Goal: Task Accomplishment & Management: Complete application form

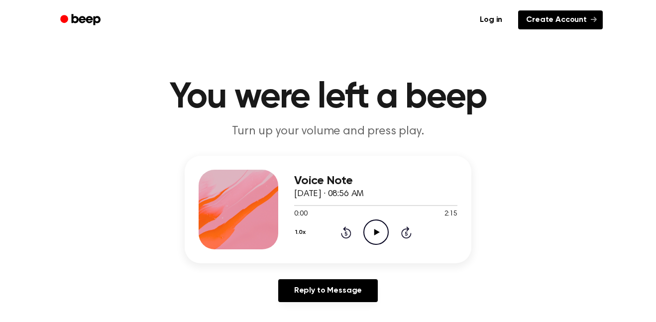
click at [561, 22] on link "Create Account" at bounding box center [560, 19] width 85 height 19
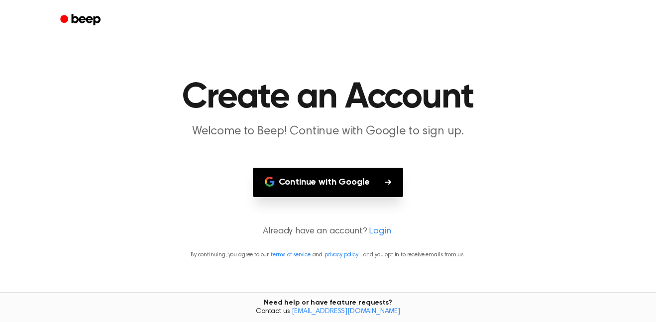
click at [340, 178] on button "Continue with Google" at bounding box center [328, 182] width 151 height 29
click at [346, 181] on button "Continue with Google" at bounding box center [328, 182] width 151 height 29
click at [366, 174] on button "Continue with Google" at bounding box center [328, 182] width 151 height 29
click at [372, 177] on button "Continue with Google" at bounding box center [328, 182] width 151 height 29
click at [389, 178] on button "Continue with Google" at bounding box center [328, 182] width 151 height 29
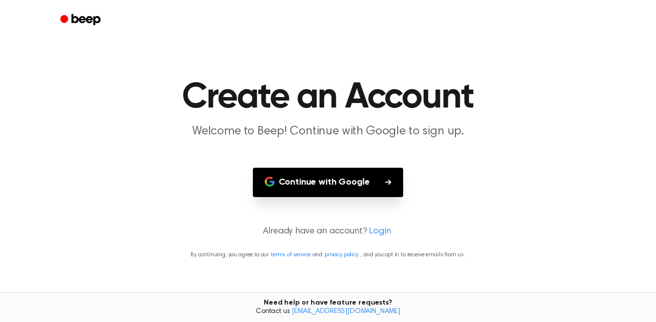
click at [389, 178] on button "Continue with Google" at bounding box center [328, 182] width 151 height 29
click at [349, 191] on button "Continue with Google" at bounding box center [328, 182] width 151 height 29
click at [350, 187] on button "Continue with Google" at bounding box center [328, 182] width 151 height 29
click at [349, 232] on p "Already have an account? Login" at bounding box center [328, 231] width 632 height 13
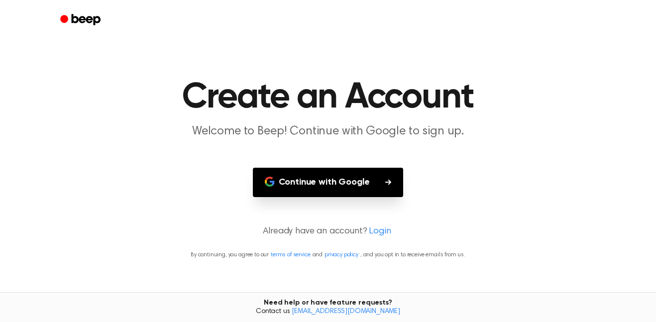
click at [348, 210] on main "Create an Account Welcome to Beep! Continue with Google to sign up. Continue wi…" at bounding box center [328, 161] width 656 height 322
click at [357, 184] on button "Continue with Google" at bounding box center [328, 182] width 151 height 29
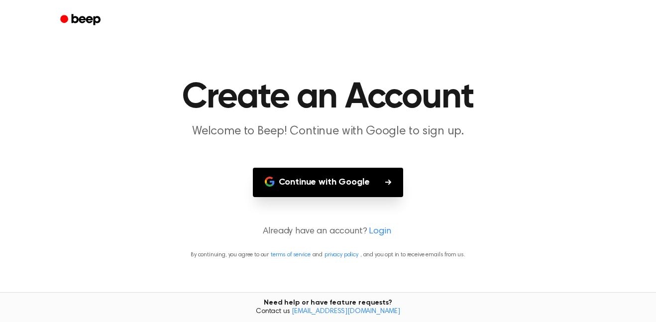
click at [285, 183] on button "Continue with Google" at bounding box center [328, 182] width 151 height 29
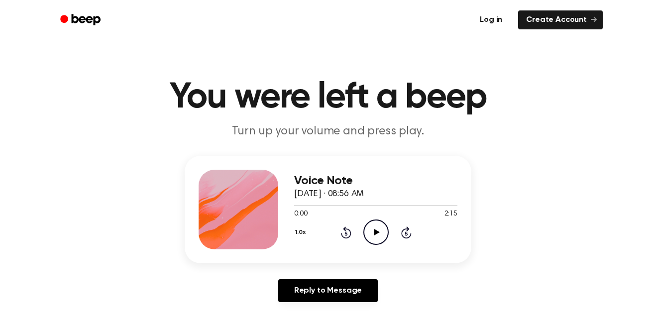
click at [497, 19] on link "Log in" at bounding box center [491, 19] width 42 height 23
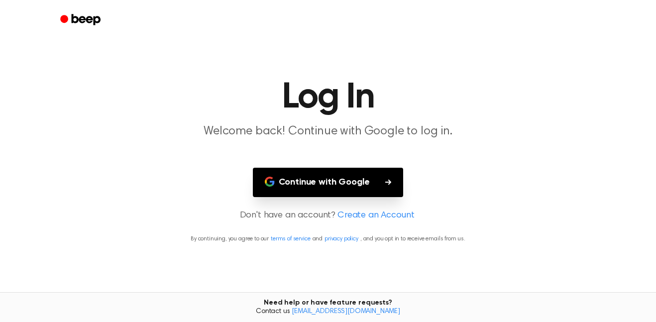
click at [402, 184] on div "Continue with Google" at bounding box center [327, 182] width 223 height 29
click at [387, 179] on icon "button" at bounding box center [388, 182] width 6 height 6
click at [397, 187] on button "Continue with Google" at bounding box center [328, 182] width 151 height 29
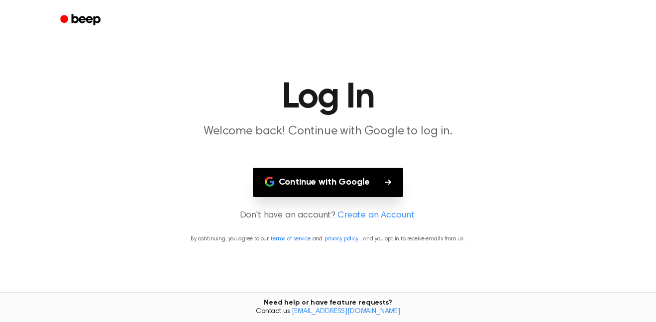
click at [76, 19] on icon "Beep" at bounding box center [81, 19] width 42 height 14
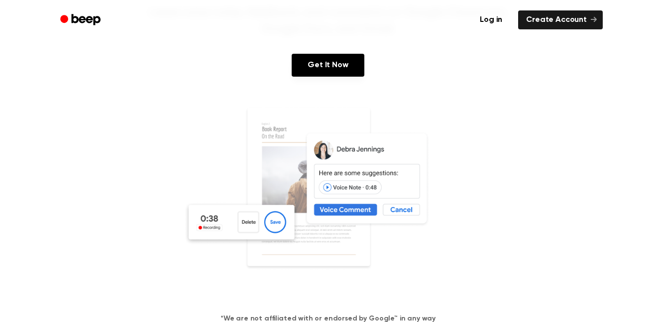
scroll to position [91, 0]
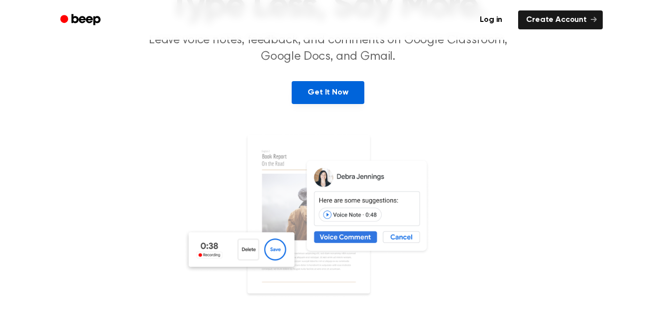
click at [297, 90] on link "Get It Now" at bounding box center [327, 92] width 72 height 23
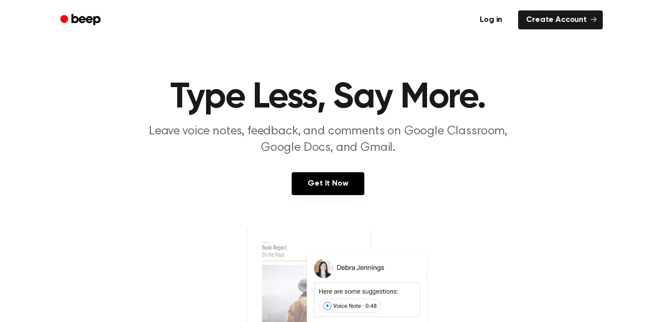
scroll to position [91, 0]
